Goal: Find specific page/section: Find specific page/section

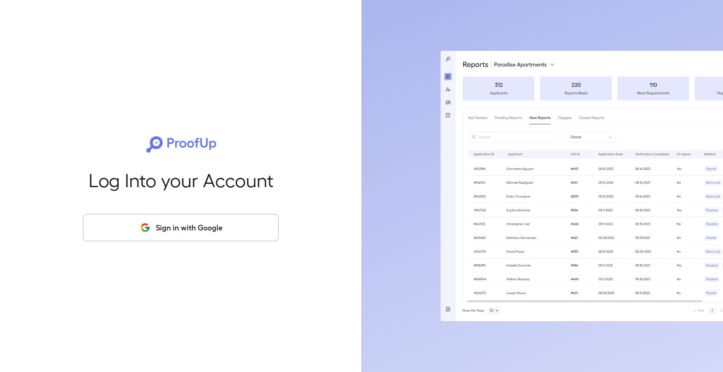
click at [125, 213] on div "Log Into your Account Sign in with Google" at bounding box center [180, 186] width 331 height 372
click at [128, 222] on button "Sign in with Google" at bounding box center [181, 227] width 196 height 27
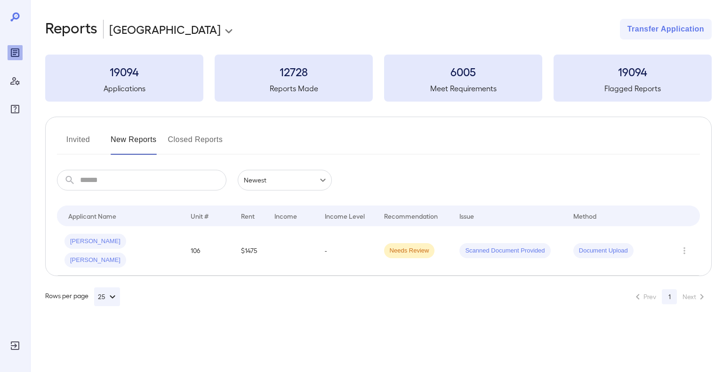
click at [73, 139] on button "Invited" at bounding box center [78, 143] width 42 height 23
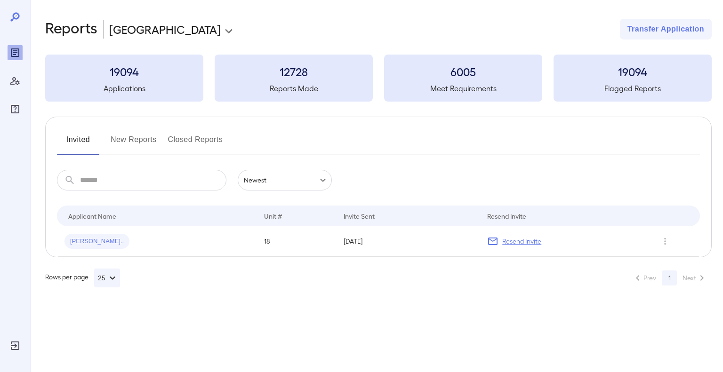
click at [178, 144] on button "Closed Reports" at bounding box center [195, 143] width 55 height 23
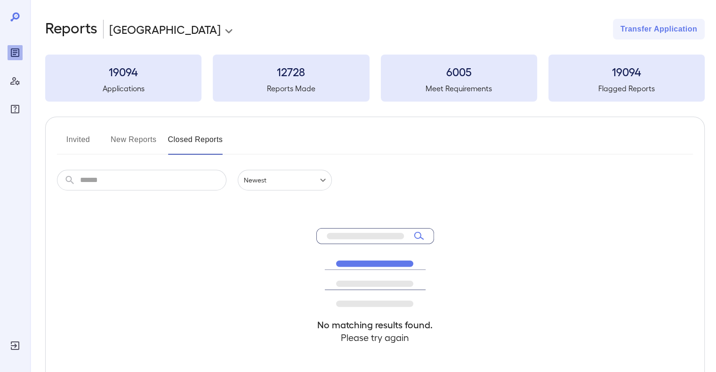
click at [149, 143] on button "New Reports" at bounding box center [134, 143] width 46 height 23
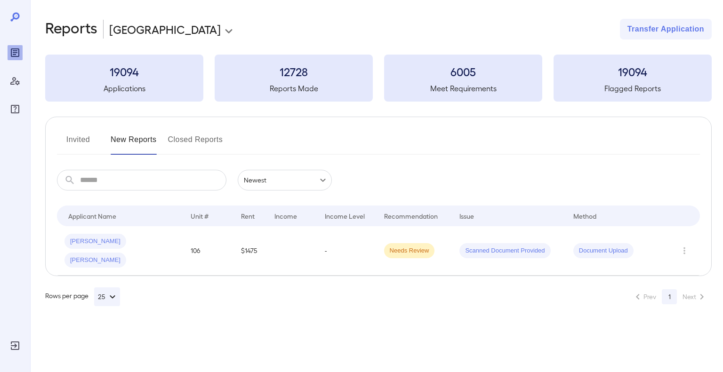
click at [87, 145] on button "Invited" at bounding box center [78, 143] width 42 height 23
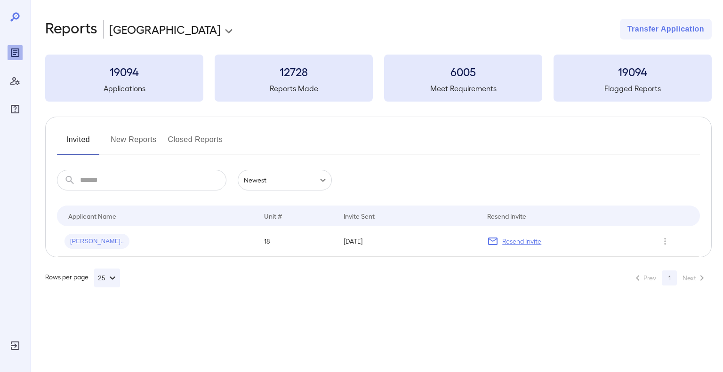
click at [103, 177] on input "text" at bounding box center [153, 180] width 146 height 21
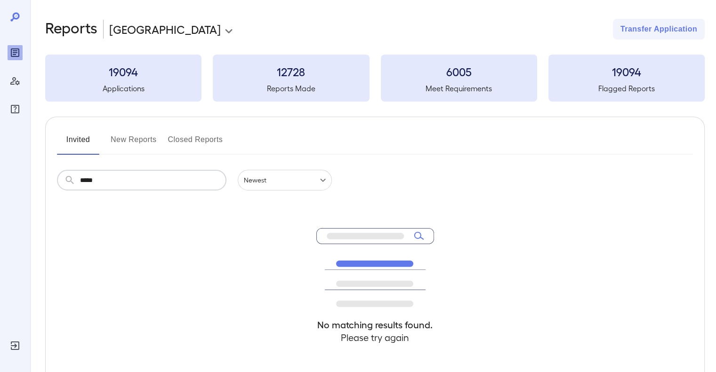
type input "*****"
click at [137, 137] on button "New Reports" at bounding box center [134, 143] width 46 height 23
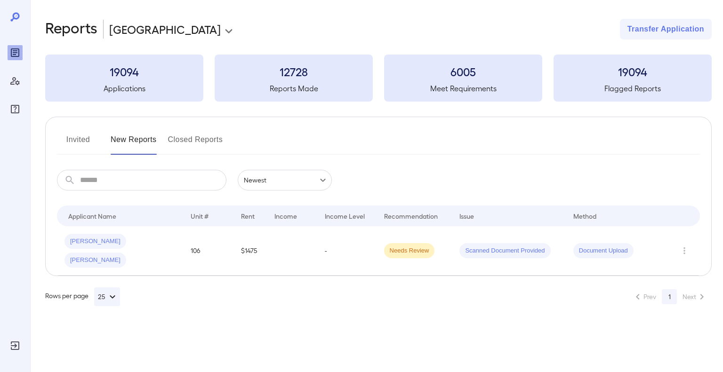
click at [134, 173] on input "text" at bounding box center [153, 180] width 146 height 21
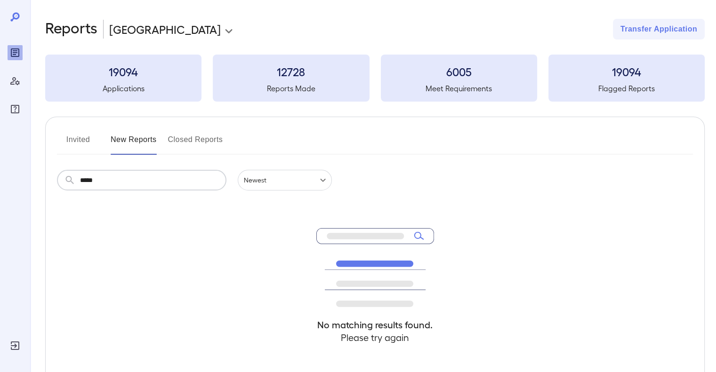
type input "*****"
